Goal: Navigation & Orientation: Understand site structure

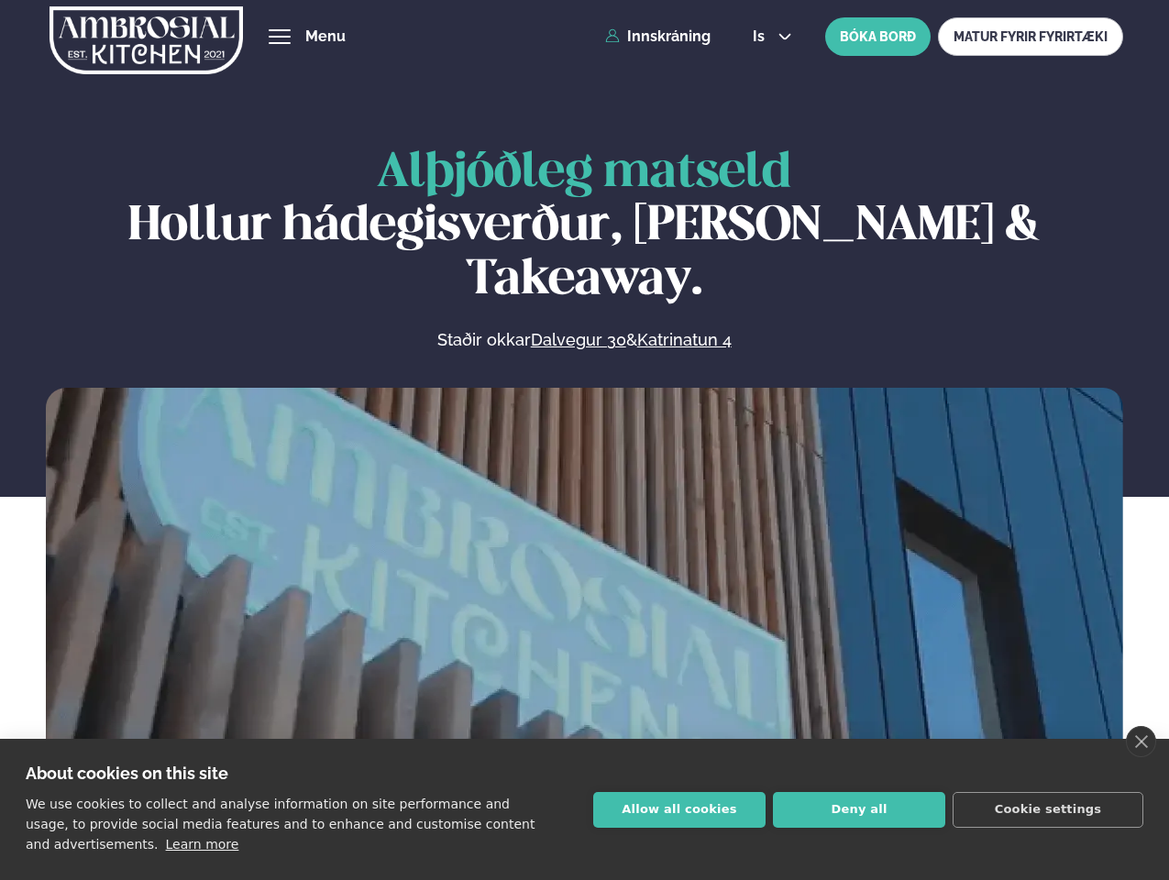
click at [1141, 742] on link "close" at bounding box center [1141, 741] width 30 height 31
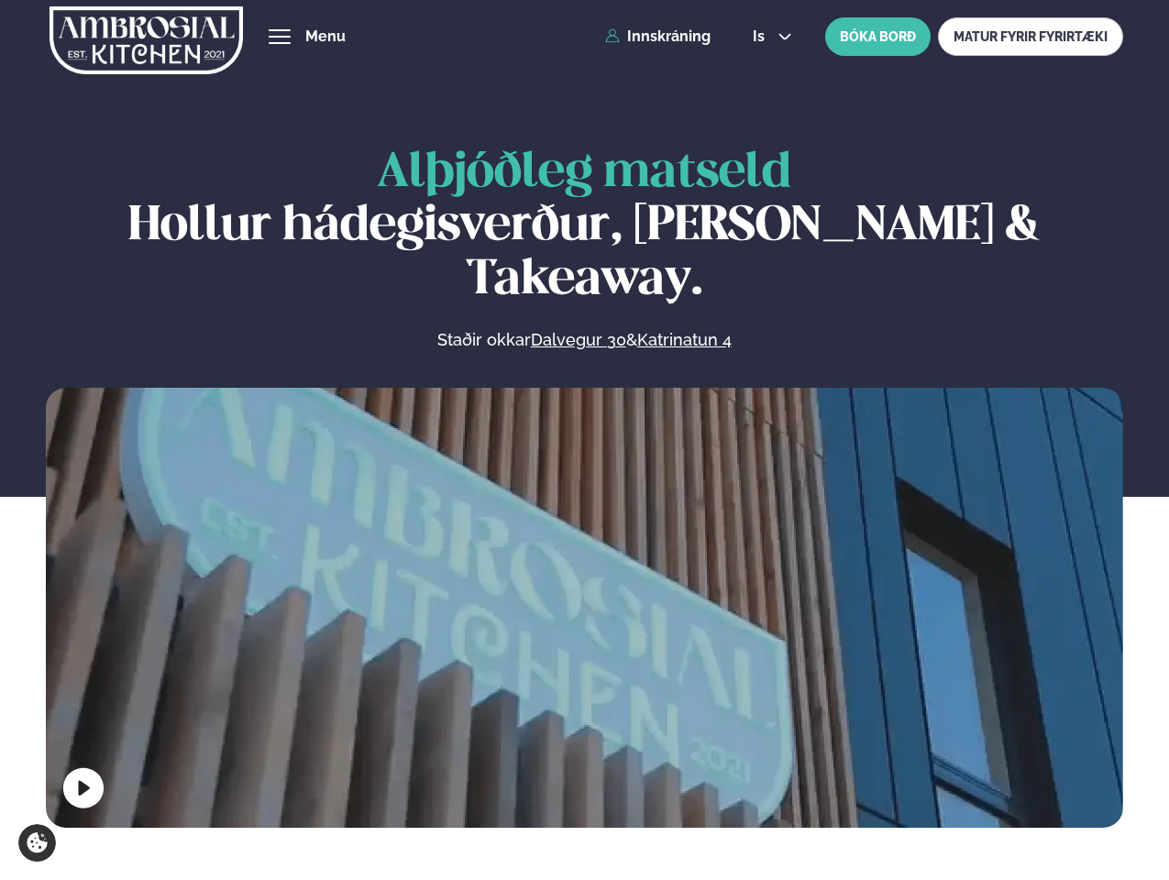
click at [280, 37] on span "hamburger" at bounding box center [279, 36] width 17 height 17
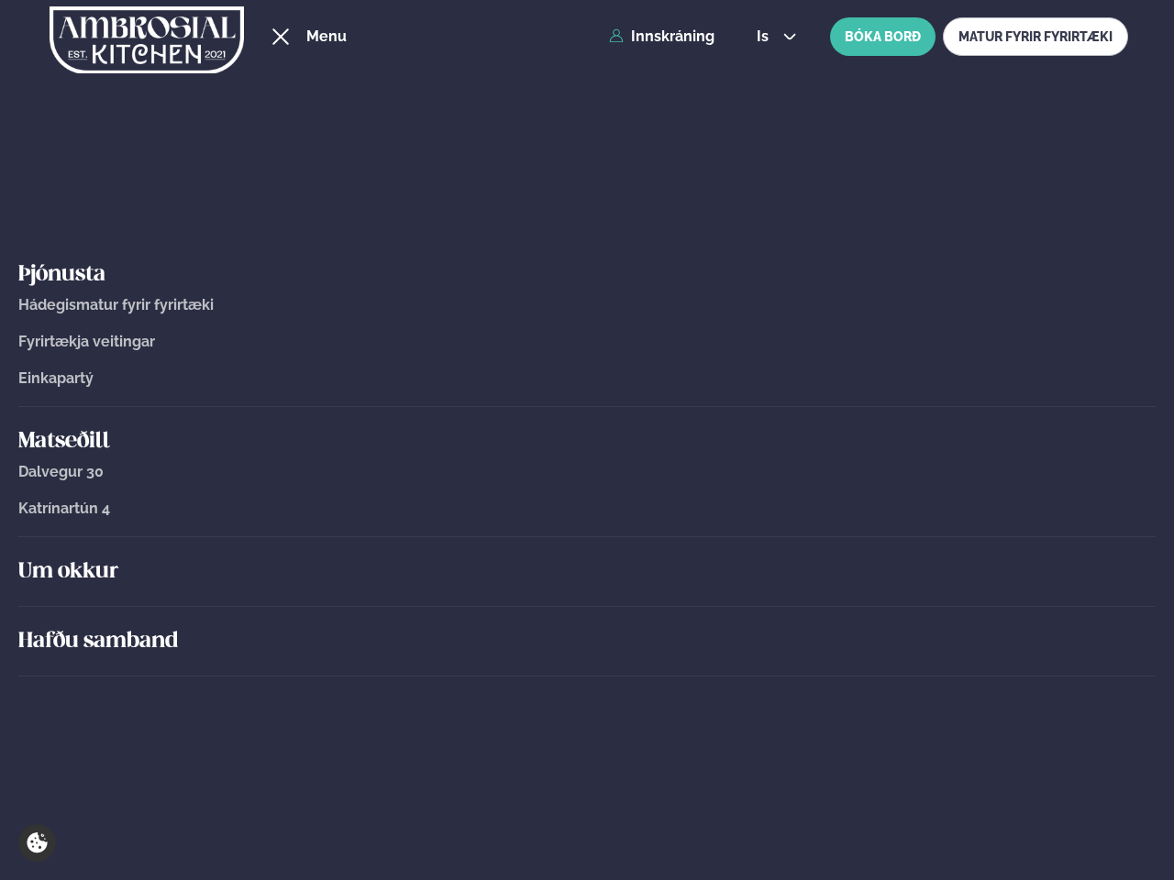
click at [770, 37] on span "is" at bounding box center [764, 36] width 17 height 15
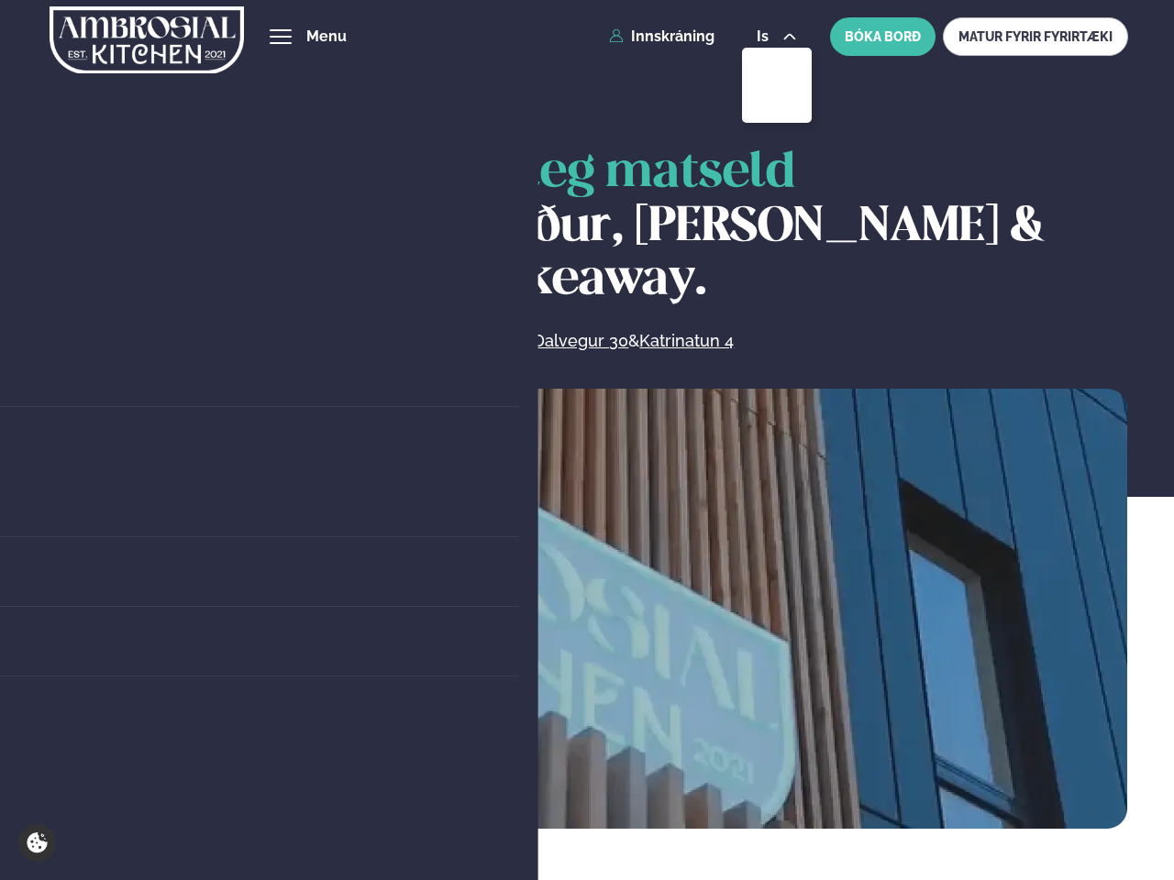
click at [584, 603] on video at bounding box center [586, 659] width 1081 height 541
